Goal: Task Accomplishment & Management: Manage account settings

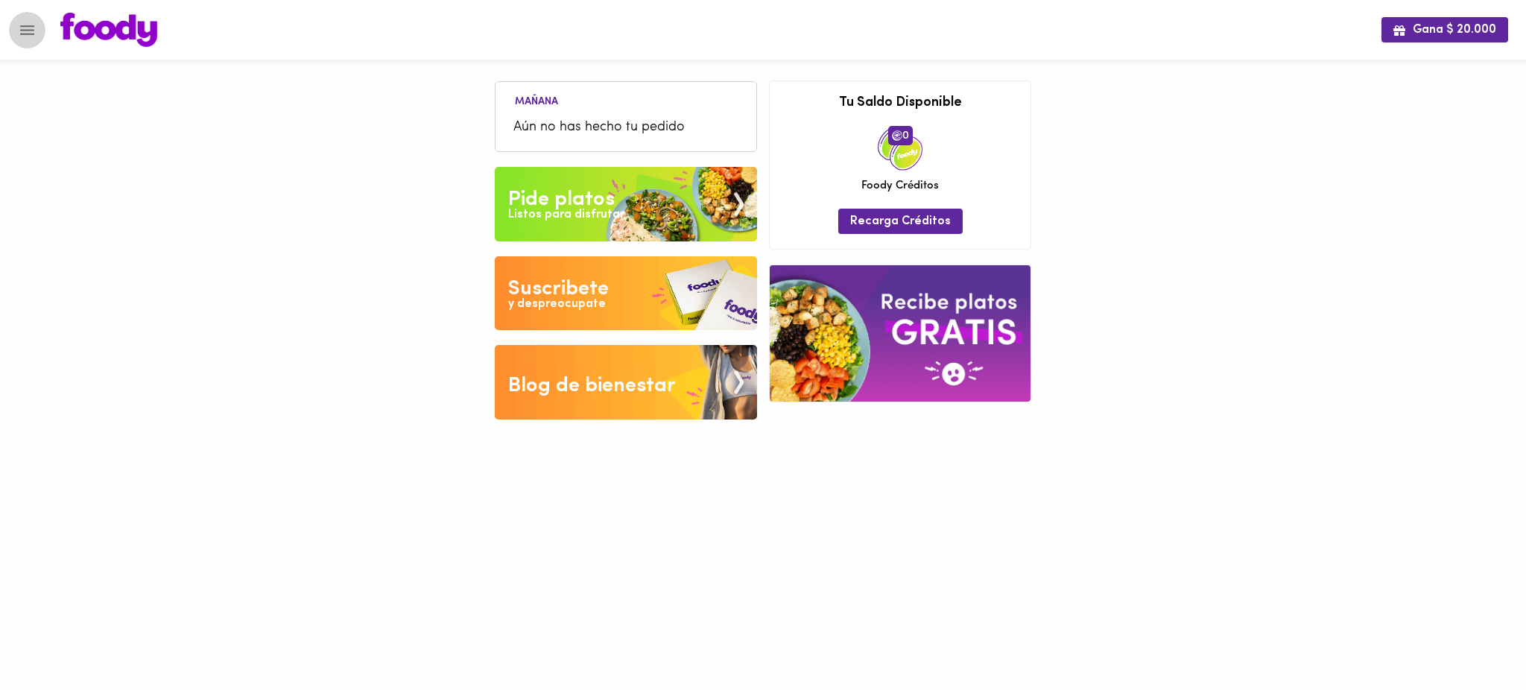
click at [37, 29] on button "Menu" at bounding box center [27, 30] width 37 height 37
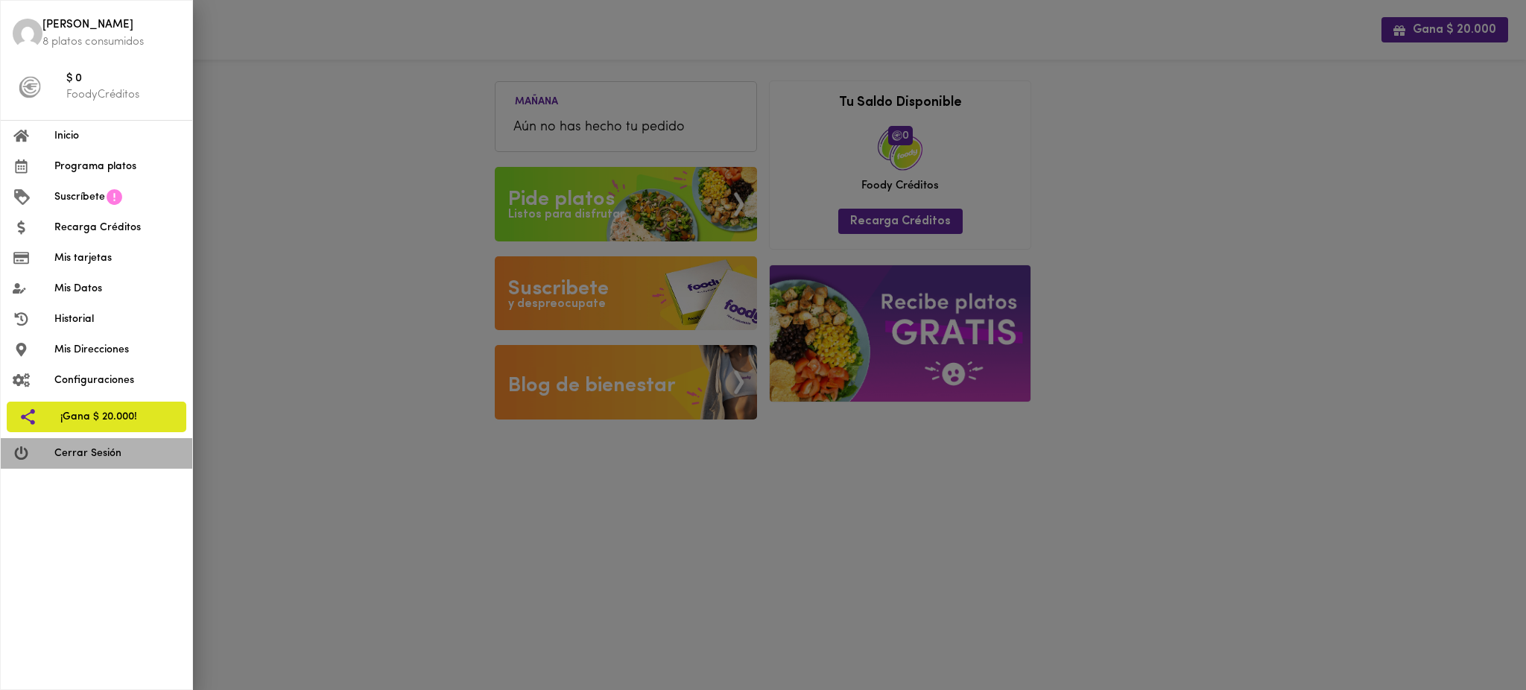
click at [84, 451] on span "Cerrar Sesión" at bounding box center [117, 453] width 126 height 16
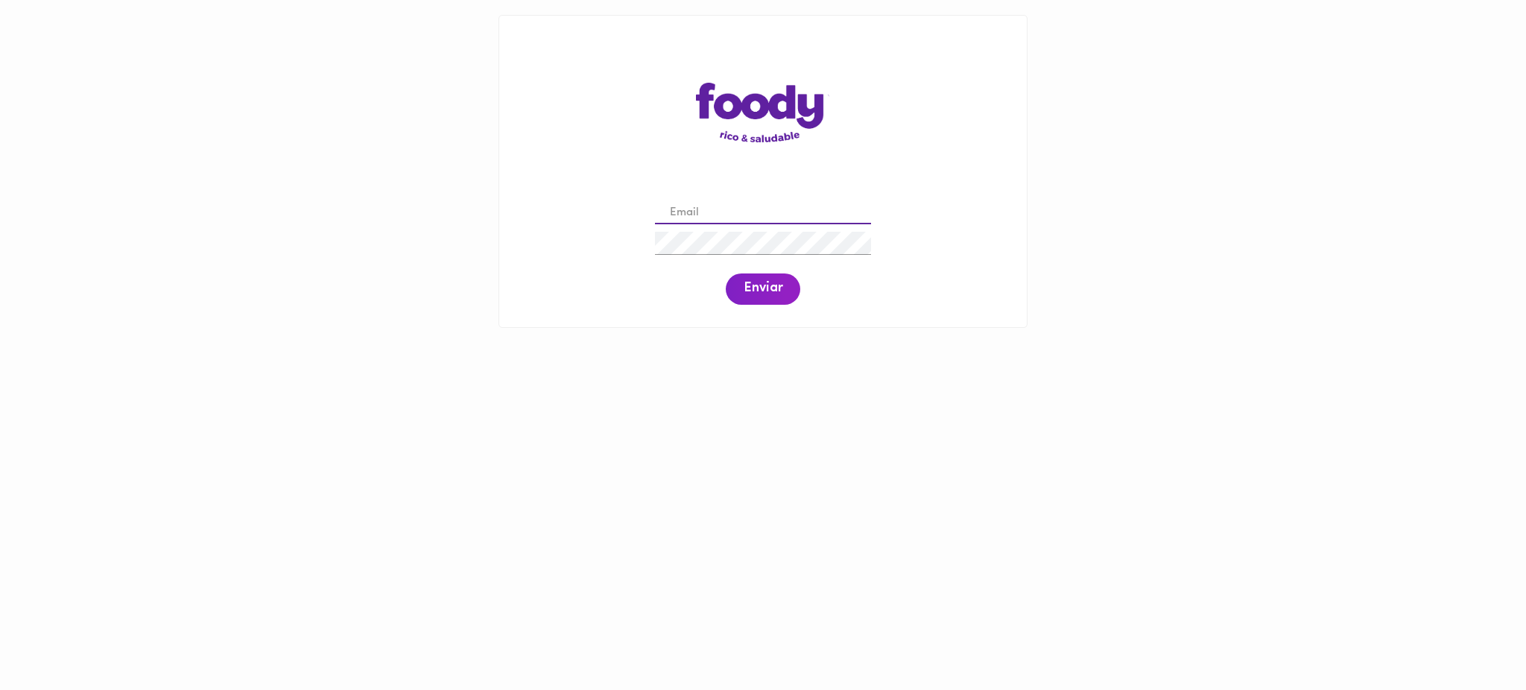
click at [693, 212] on input "email" at bounding box center [763, 213] width 216 height 23
paste input "[EMAIL_ADDRESS][DOMAIN_NAME]"
click at [755, 296] on span "Enviar" at bounding box center [762, 289] width 39 height 16
click at [638, 241] on div "[EMAIL_ADDRESS][DOMAIN_NAME] Enviar" at bounding box center [763, 251] width 498 height 114
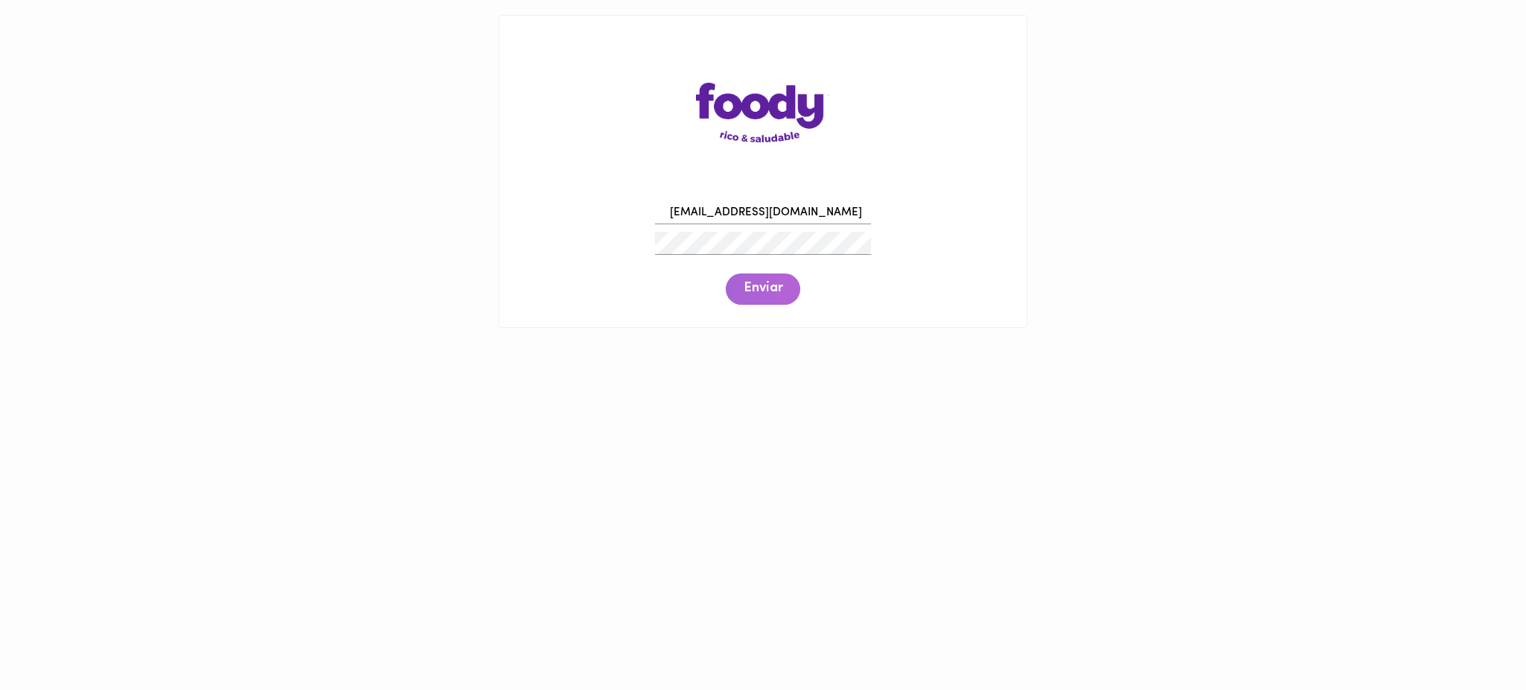
click at [760, 294] on span "Enviar" at bounding box center [762, 289] width 39 height 16
drag, startPoint x: 815, startPoint y: 212, endPoint x: 636, endPoint y: 215, distance: 178.8
click at [636, 215] on div "[EMAIL_ADDRESS][DOMAIN_NAME] Enviar" at bounding box center [763, 251] width 498 height 114
paste input "talentohumano@todoscomemos"
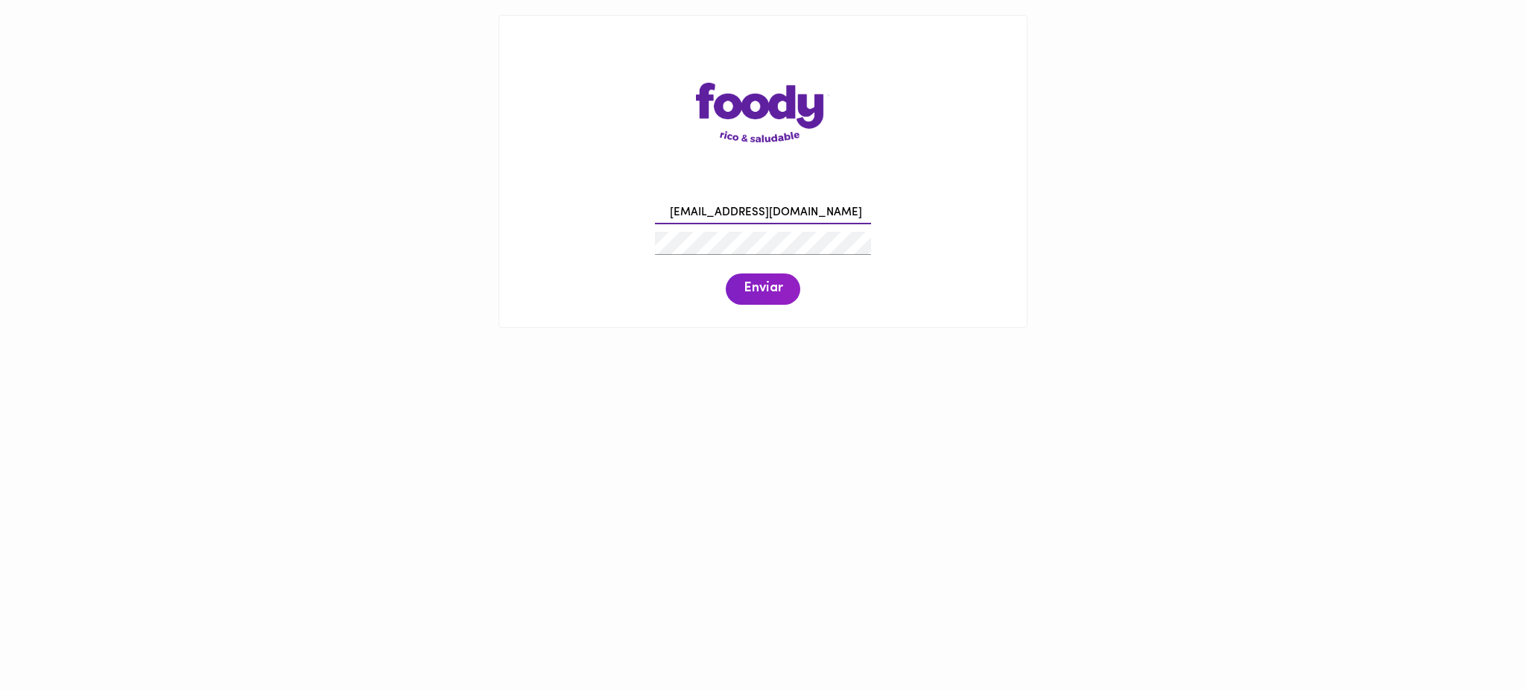
type input "[EMAIL_ADDRESS][DOMAIN_NAME]"
click at [636, 215] on div "[EMAIL_ADDRESS][DOMAIN_NAME] Enviar" at bounding box center [763, 251] width 498 height 114
click at [758, 294] on span "Enviar" at bounding box center [762, 289] width 39 height 16
